Goal: Find contact information: Find contact information

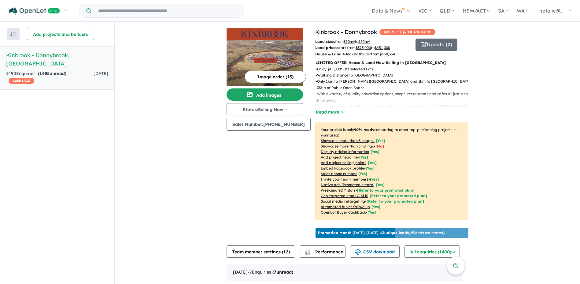
scroll to position [1, 0]
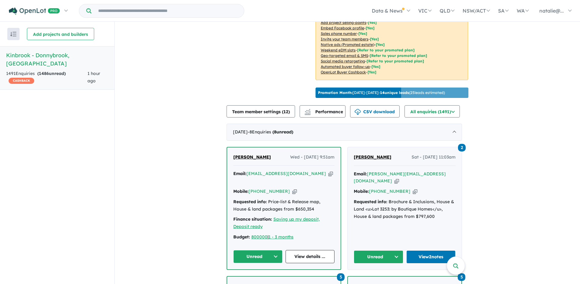
scroll to position [151, 0]
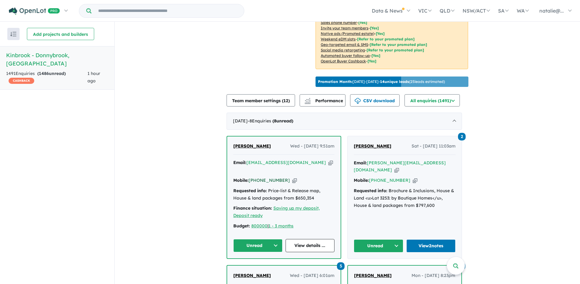
drag, startPoint x: 285, startPoint y: 179, endPoint x: 260, endPoint y: 179, distance: 25.1
click at [260, 179] on div "Mobile: +61 433 600 952 Copied!" at bounding box center [283, 180] width 101 height 7
copy link "433 600 952"
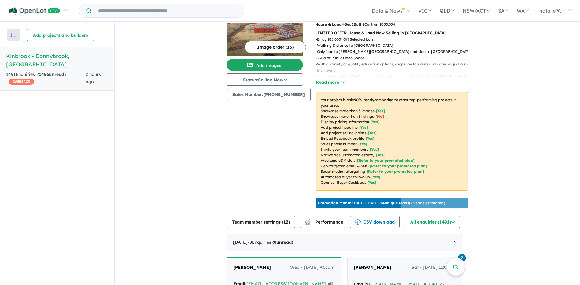
scroll to position [122, 0]
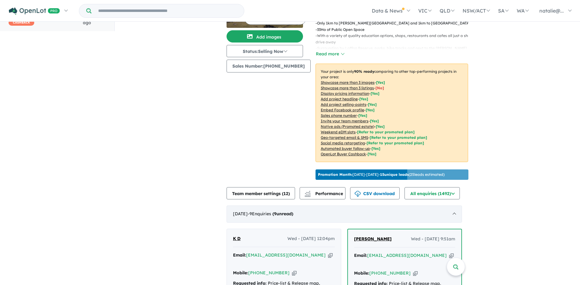
scroll to position [120, 0]
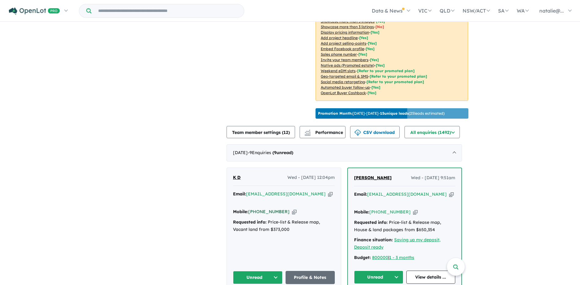
drag, startPoint x: 286, startPoint y: 210, endPoint x: 261, endPoint y: 210, distance: 25.1
click at [261, 210] on div "Mobile: +61 411 378 099 Copied!" at bounding box center [284, 211] width 102 height 7
copy link "411 378 099"
drag, startPoint x: 409, startPoint y: 210, endPoint x: 393, endPoint y: 209, distance: 16.2
click at [393, 209] on div "Mobile: +61 433 600 952 Copied!" at bounding box center [404, 211] width 101 height 7
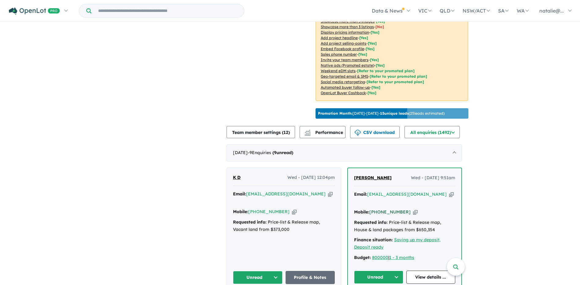
drag, startPoint x: 407, startPoint y: 209, endPoint x: 383, endPoint y: 209, distance: 24.2
click at [383, 209] on div "Mobile: +61 433 600 952 Copied!" at bounding box center [404, 211] width 101 height 7
copy link "433 600 952"
drag, startPoint x: 286, startPoint y: 210, endPoint x: 261, endPoint y: 209, distance: 24.5
click at [261, 209] on div "Mobile: +61 411 378 099 Copied!" at bounding box center [284, 211] width 102 height 7
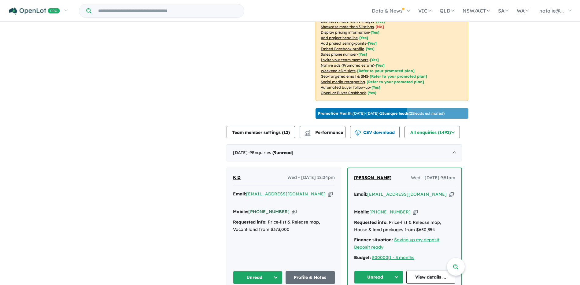
copy link "411 378 099"
